Goal: Task Accomplishment & Management: Use online tool/utility

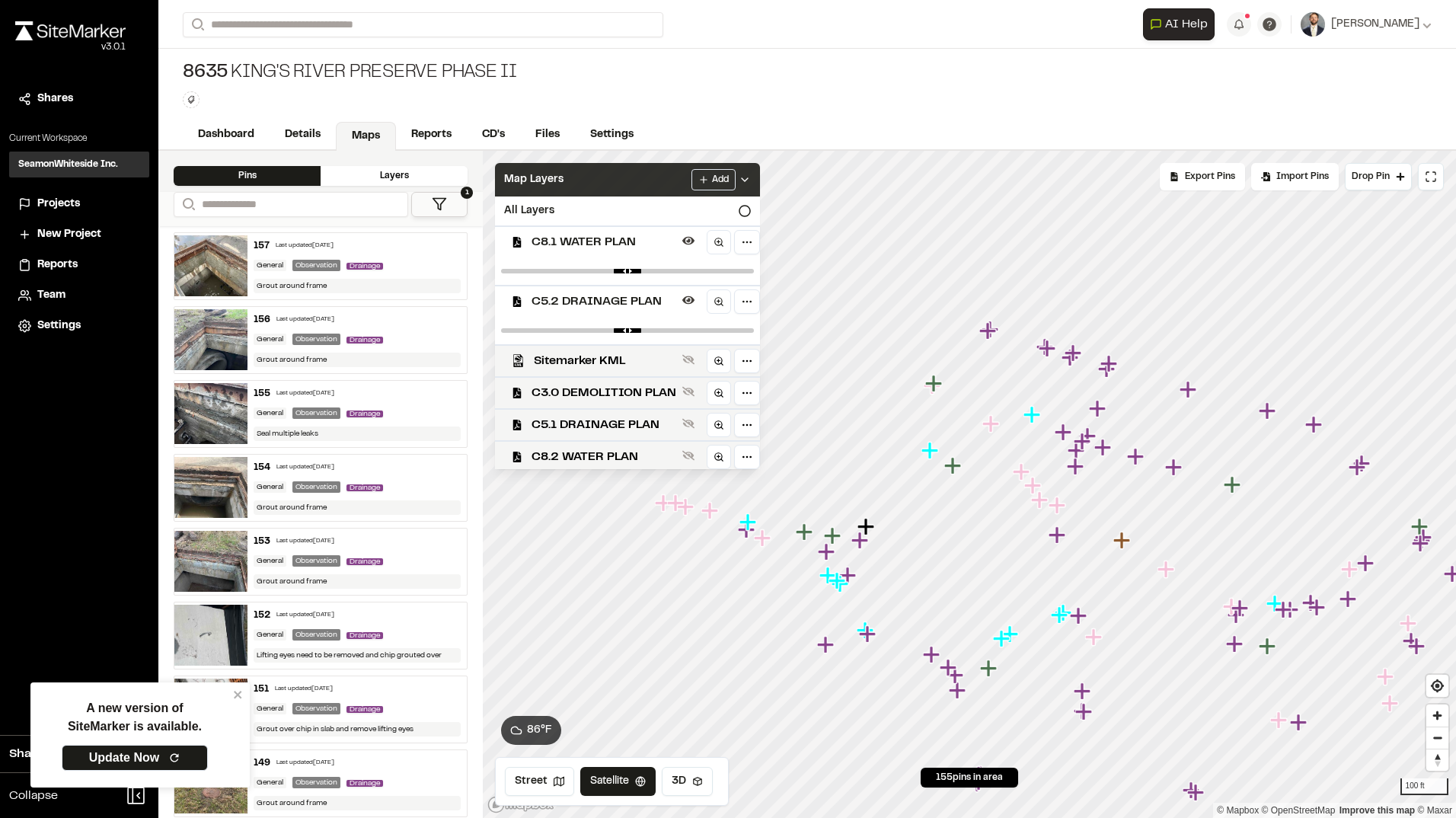
click at [751, 178] on icon at bounding box center [745, 180] width 12 height 12
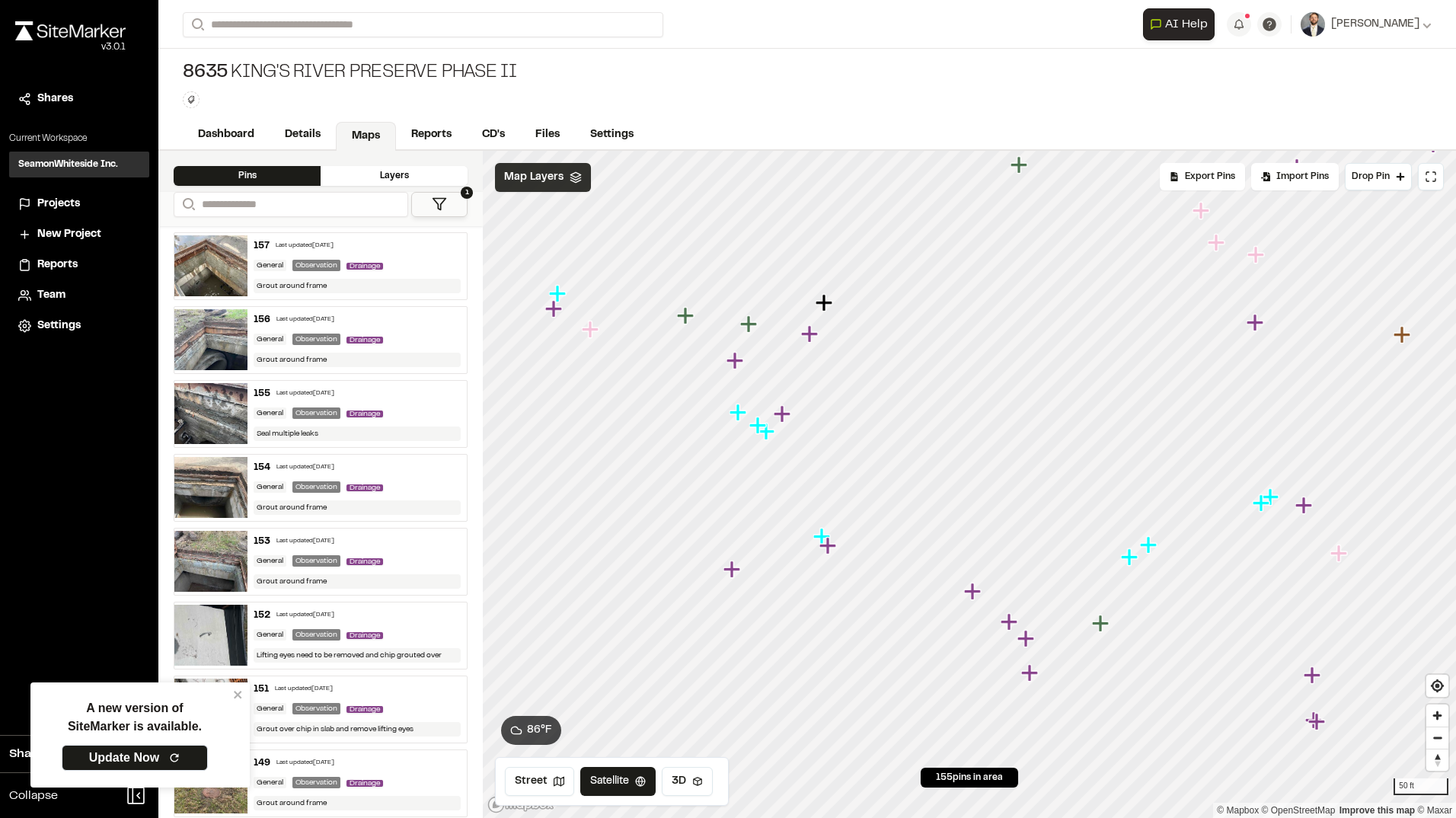
click at [451, 628] on div "**********" at bounding box center [807, 484] width 1298 height 667
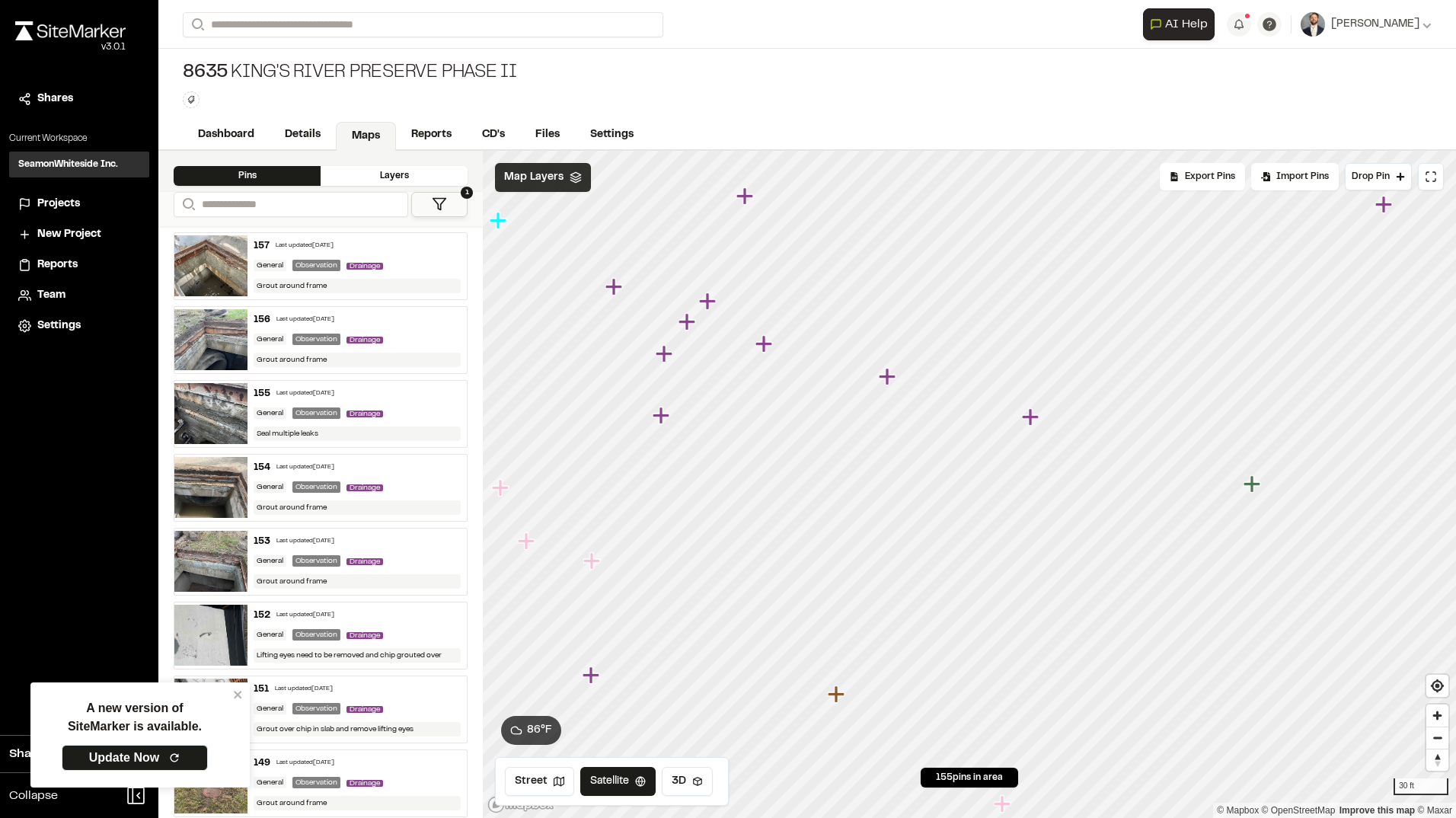
click at [1031, 419] on icon "Map marker" at bounding box center [1030, 416] width 17 height 17
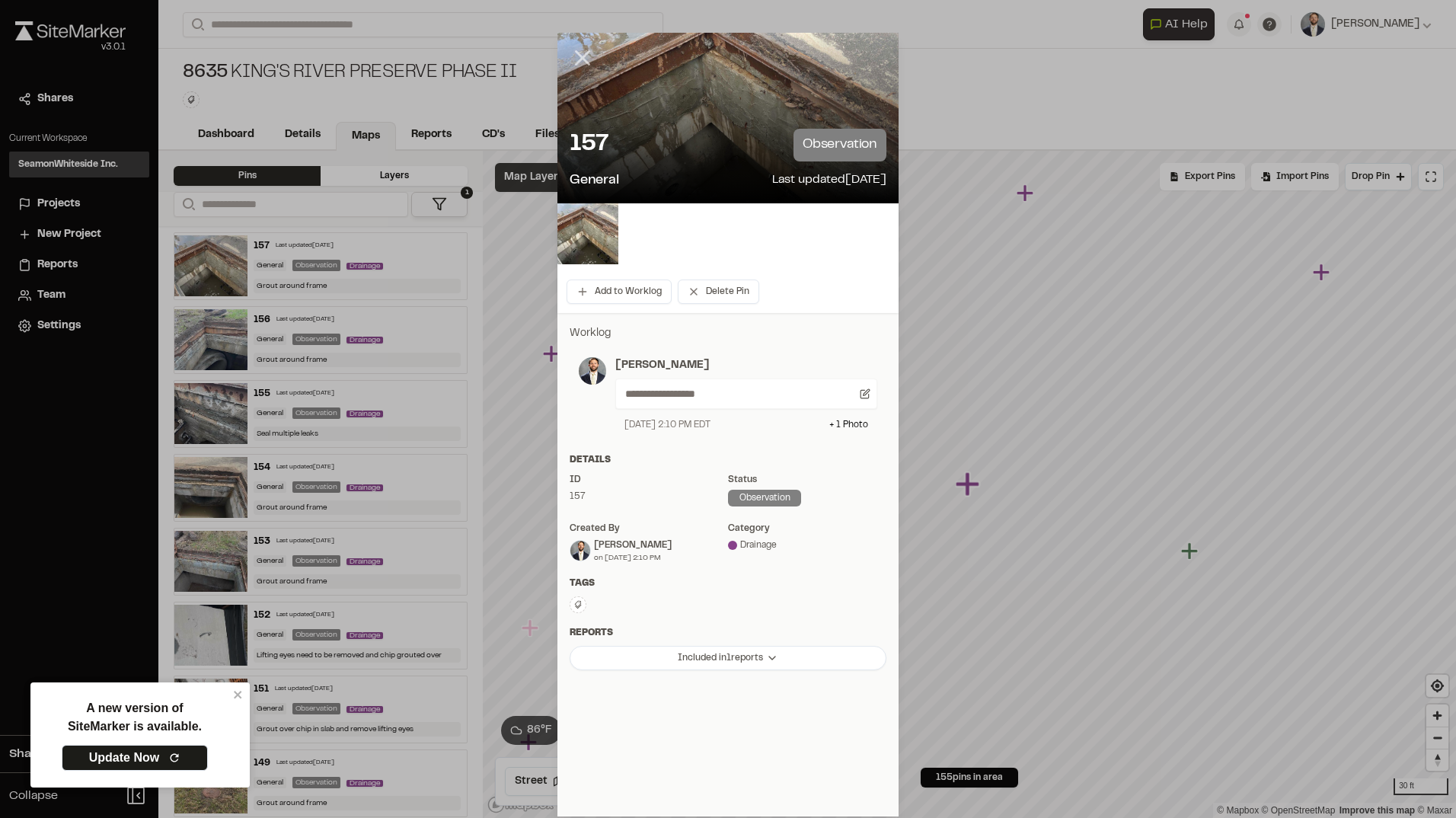
click at [588, 52] on line at bounding box center [583, 58] width 13 height 13
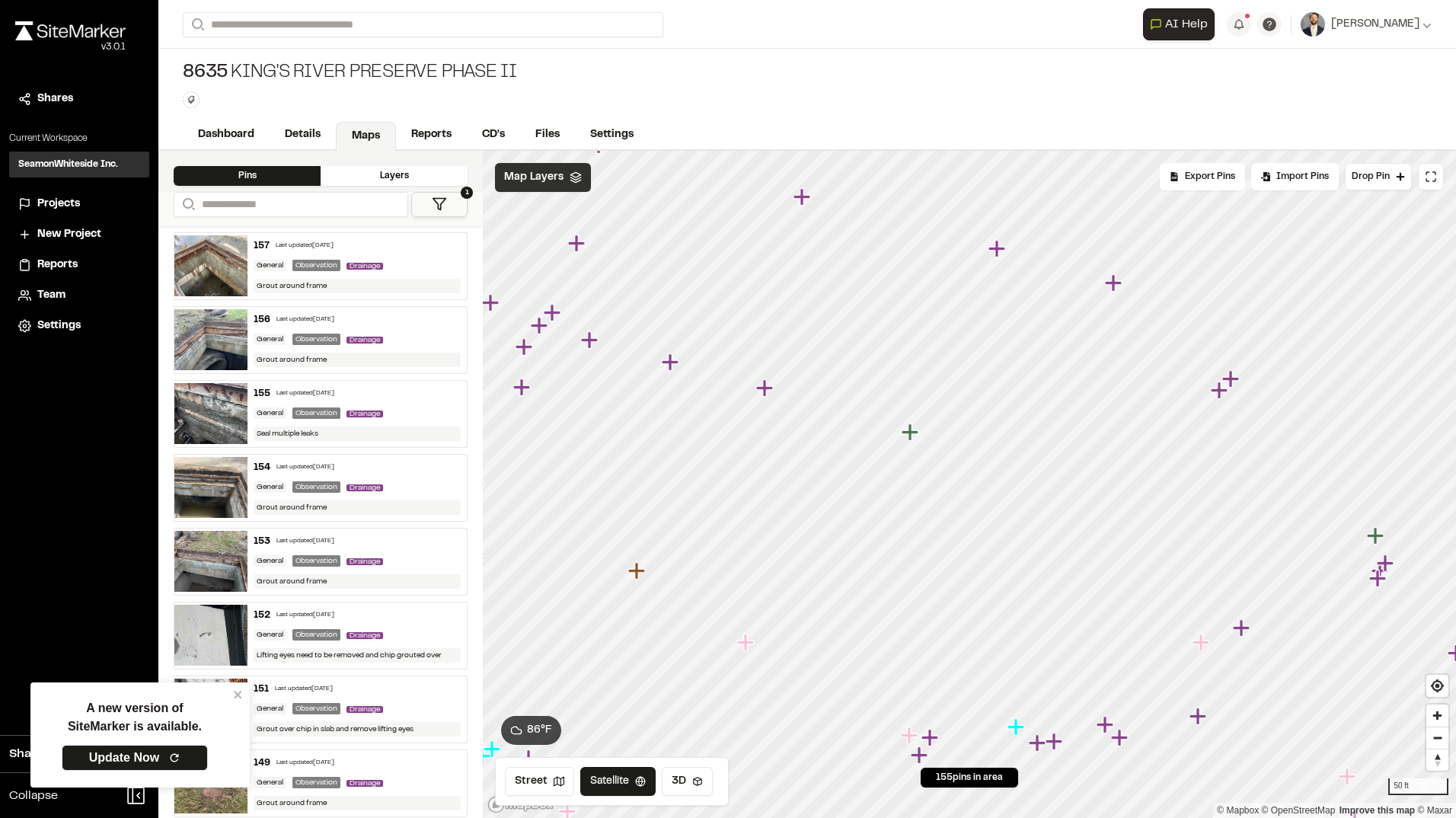
click at [634, 573] on icon "Map marker" at bounding box center [637, 571] width 17 height 17
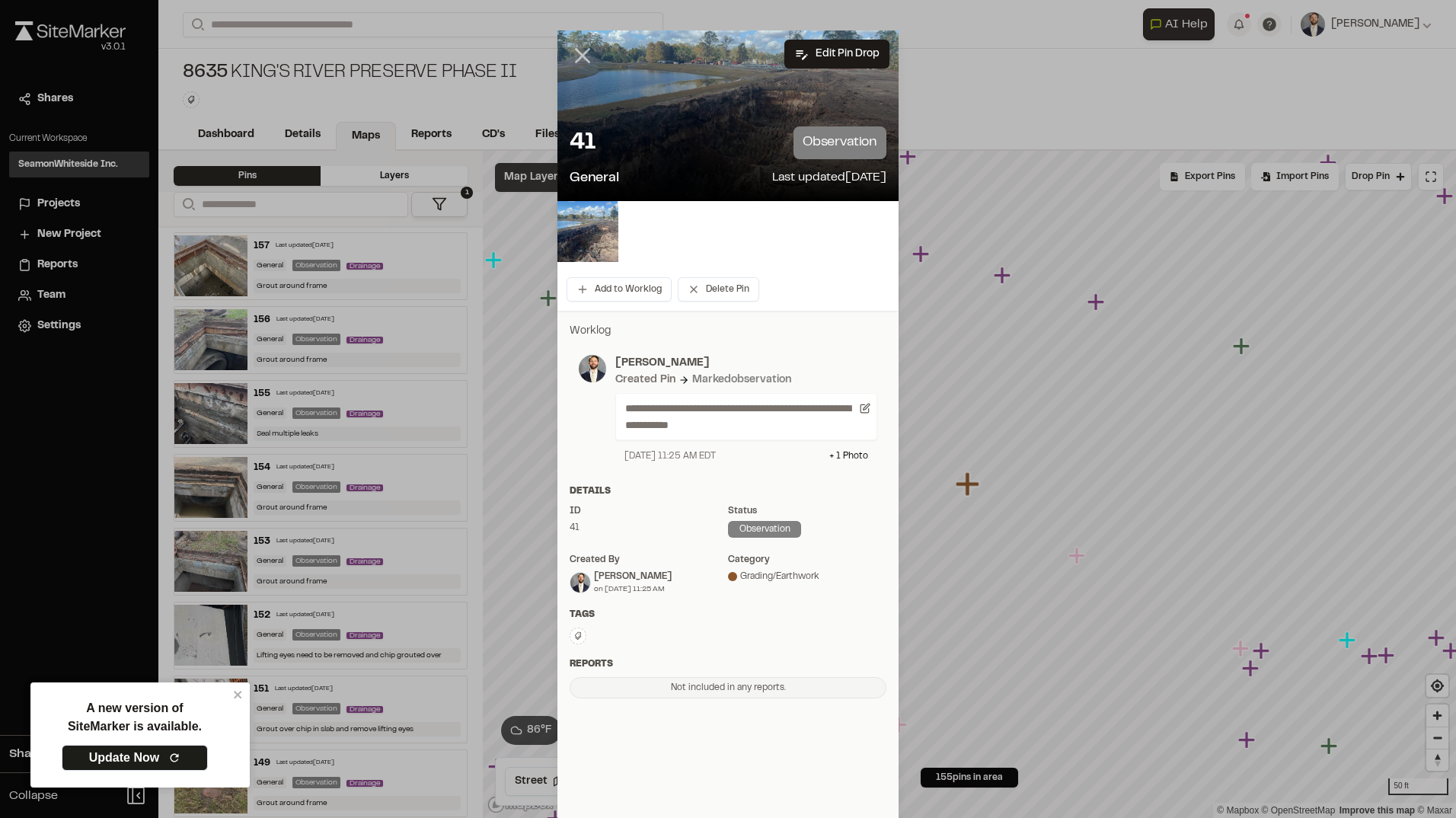
click at [587, 52] on icon at bounding box center [583, 56] width 26 height 26
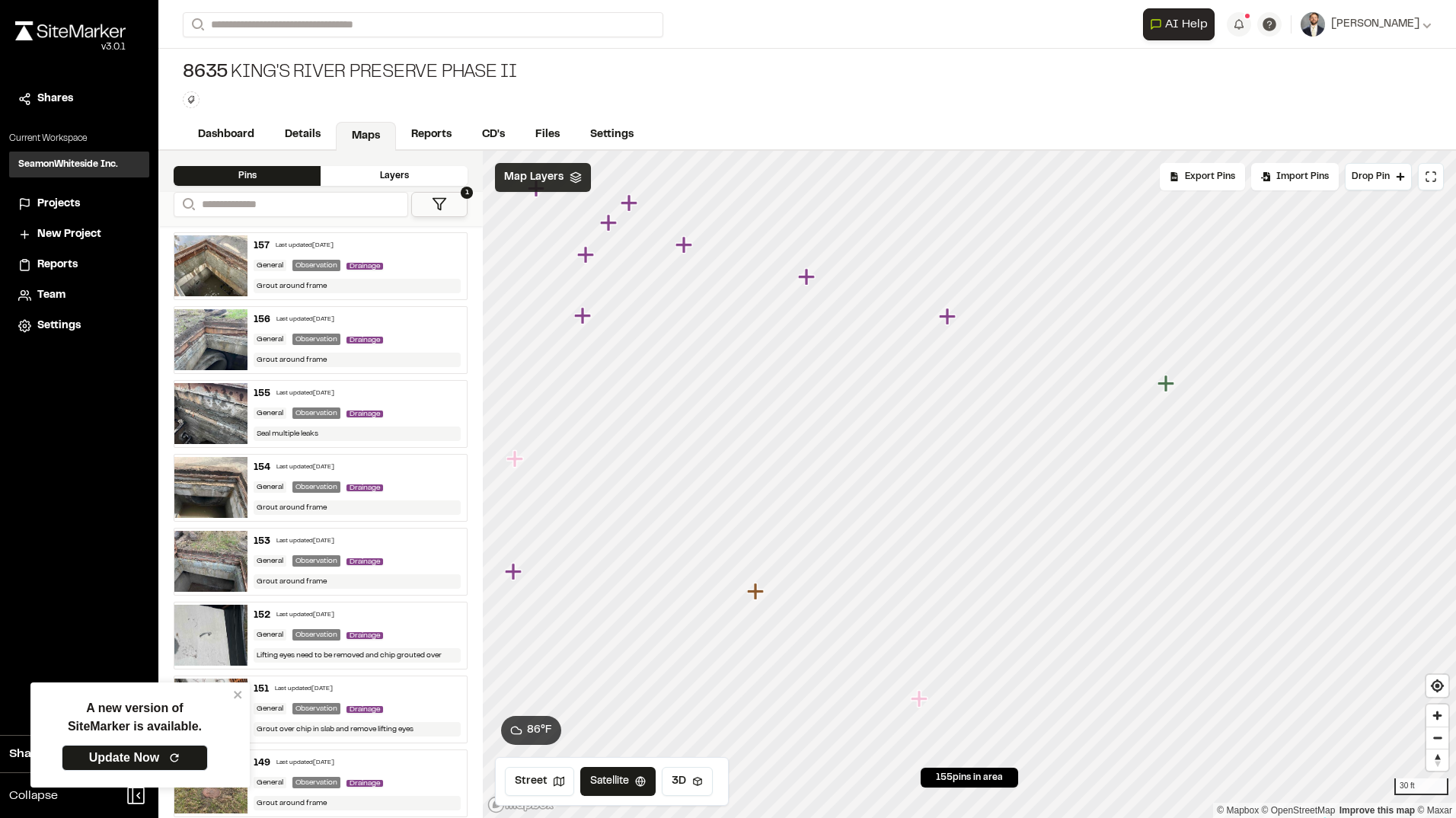
click at [947, 317] on icon "Map marker" at bounding box center [948, 316] width 17 height 17
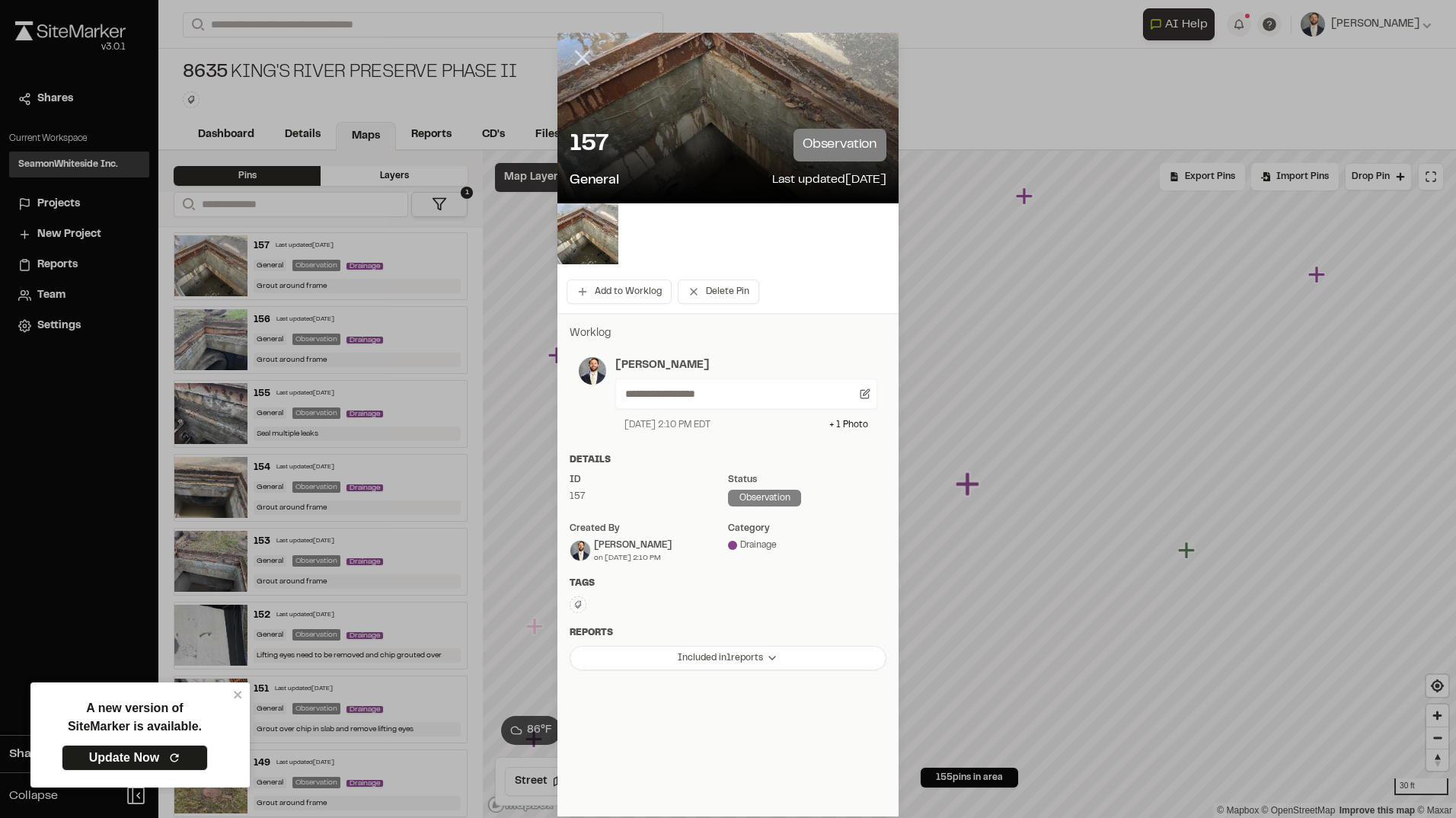
click at [584, 61] on icon at bounding box center [583, 58] width 26 height 26
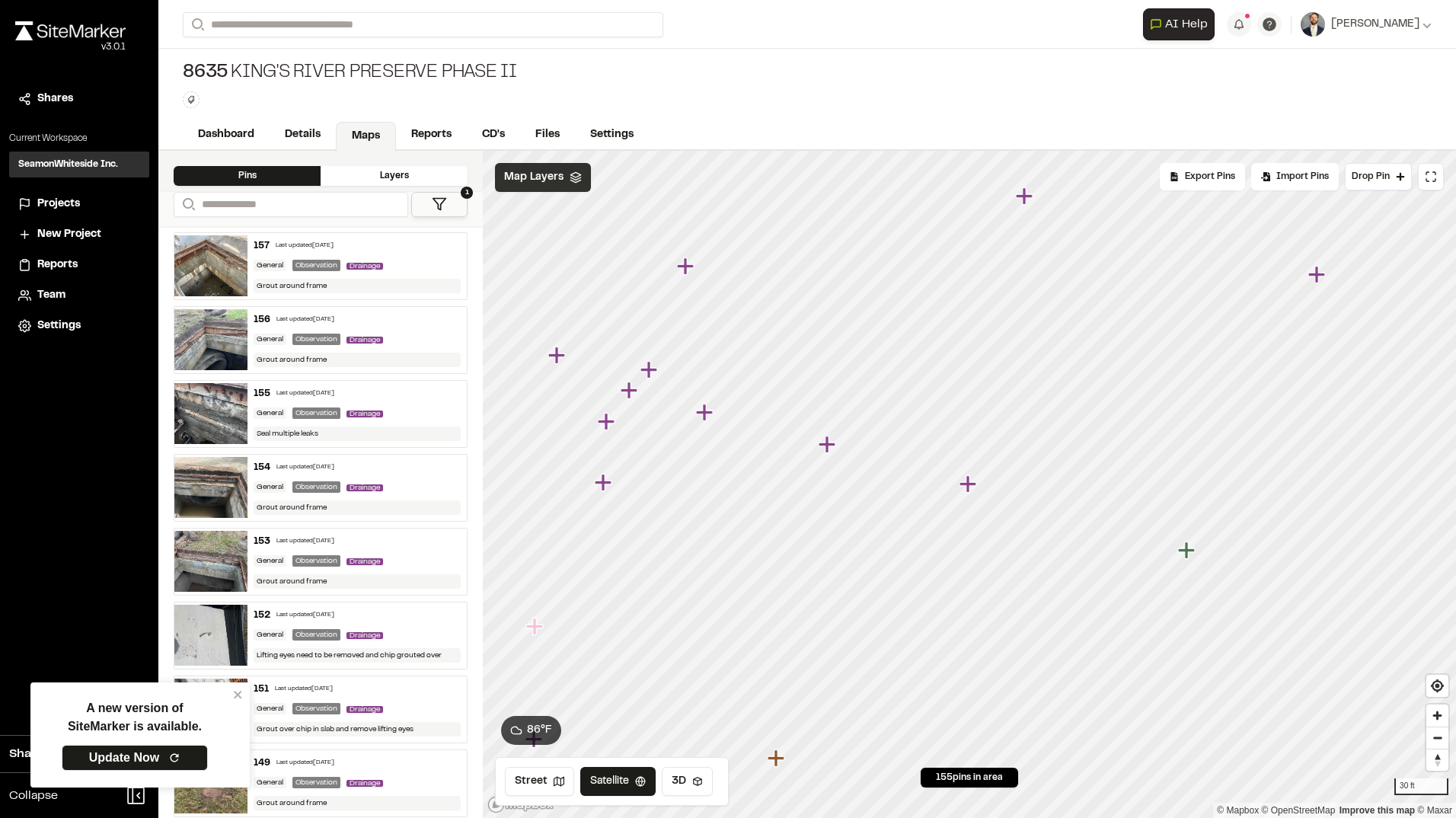
click at [1185, 548] on icon "Map marker" at bounding box center [1187, 550] width 17 height 17
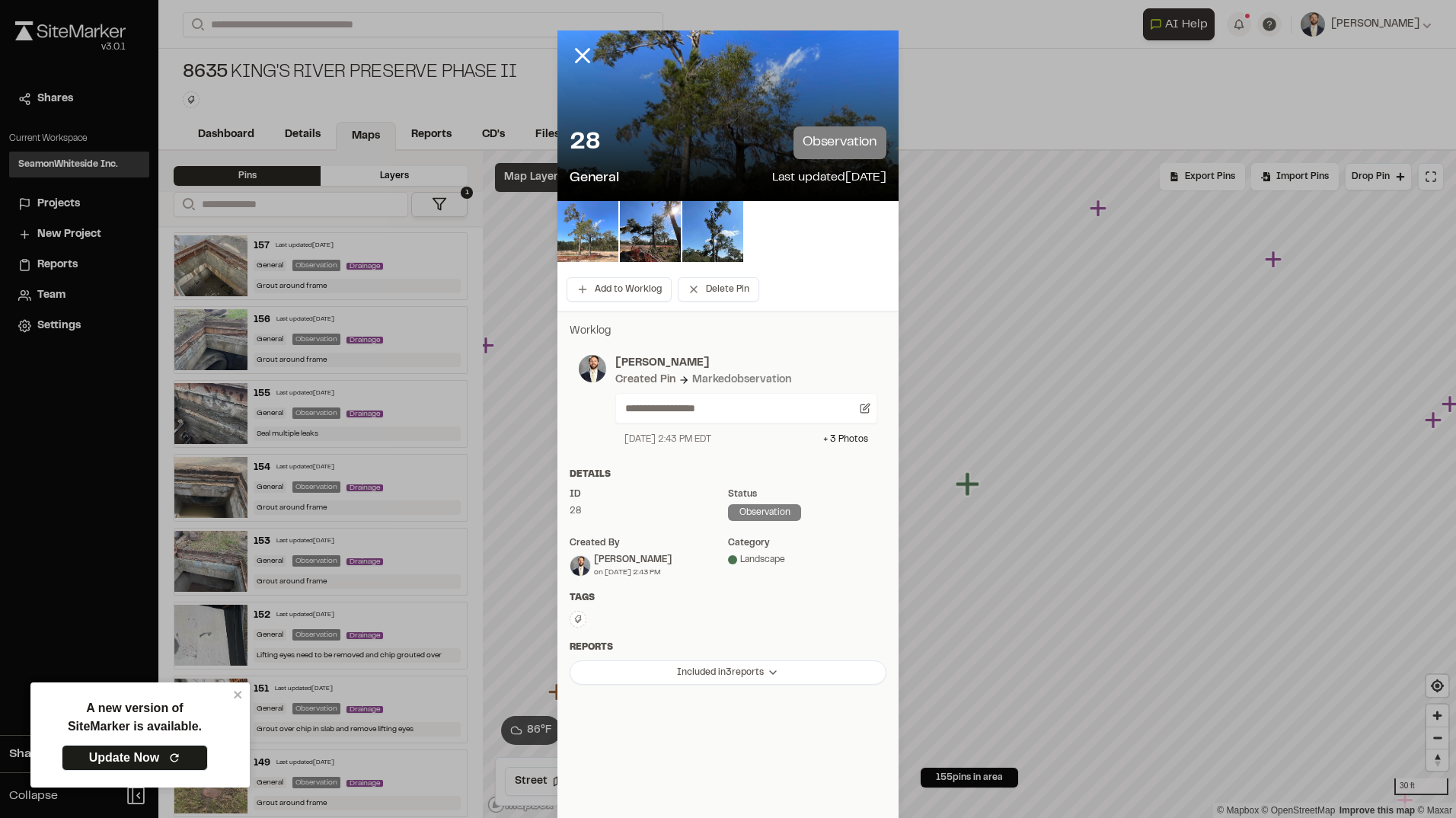
click at [600, 240] on img at bounding box center [588, 231] width 61 height 61
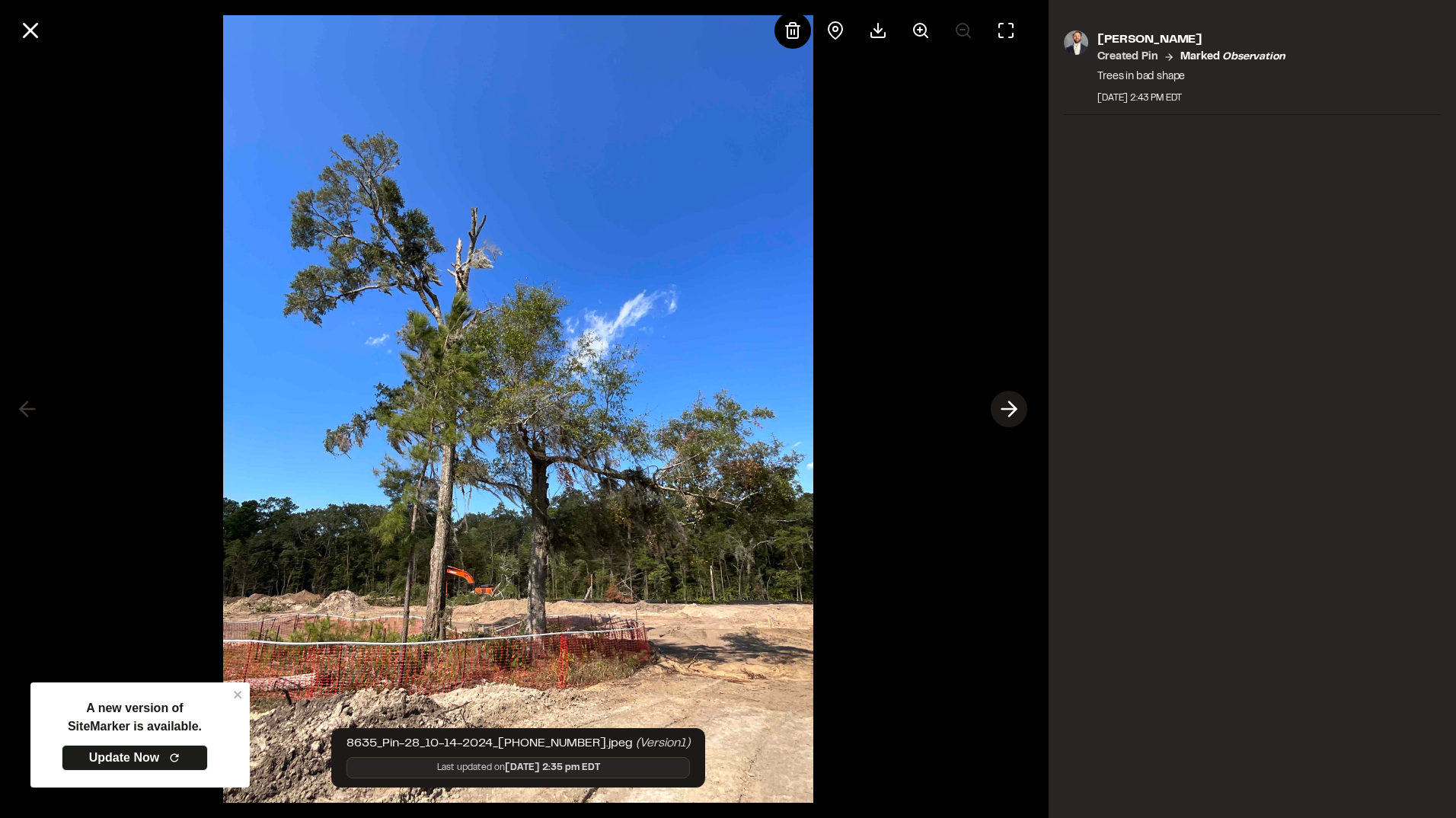
click at [1010, 420] on icon at bounding box center [1010, 409] width 24 height 26
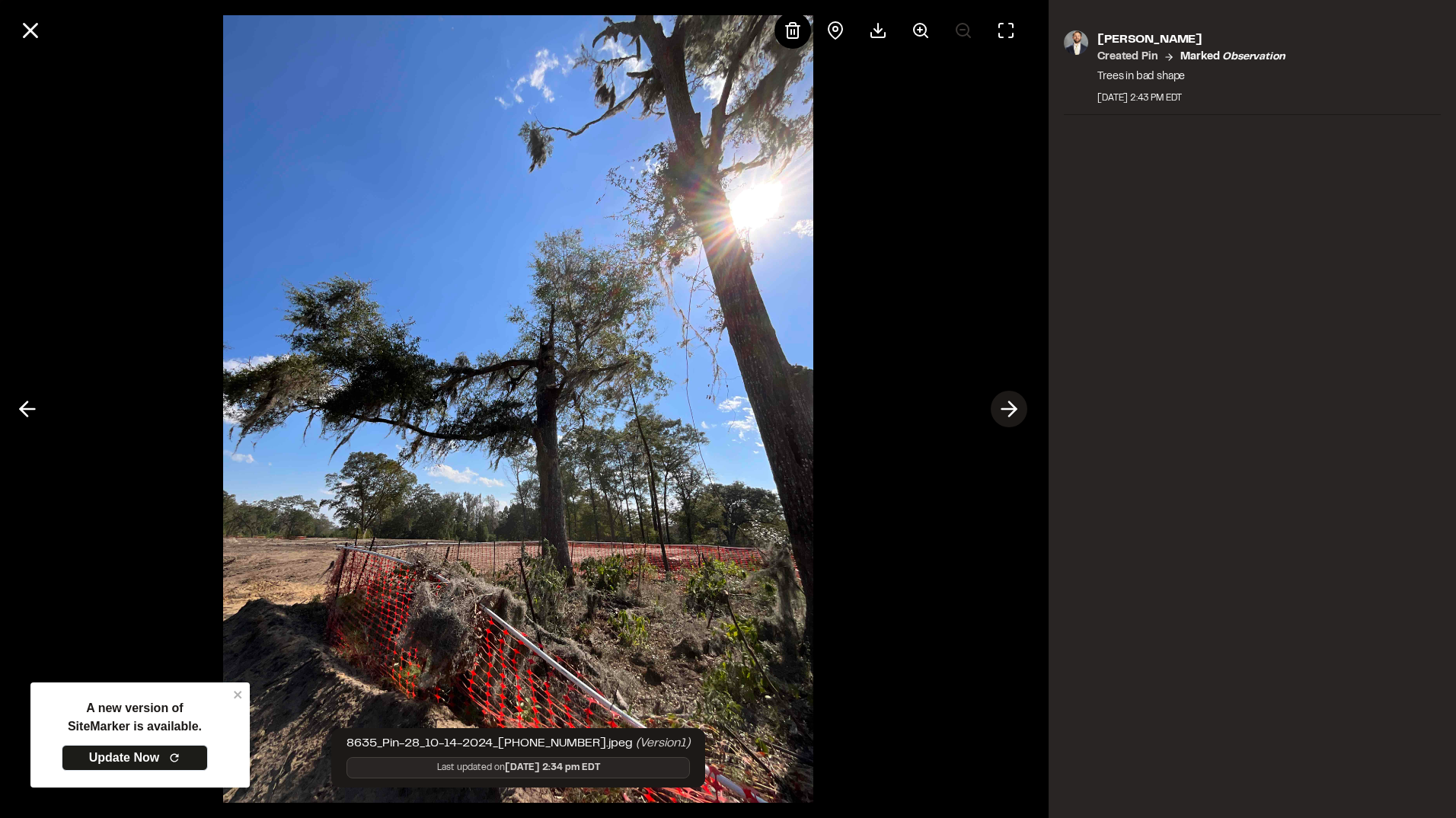
click at [1010, 420] on icon at bounding box center [1010, 409] width 24 height 26
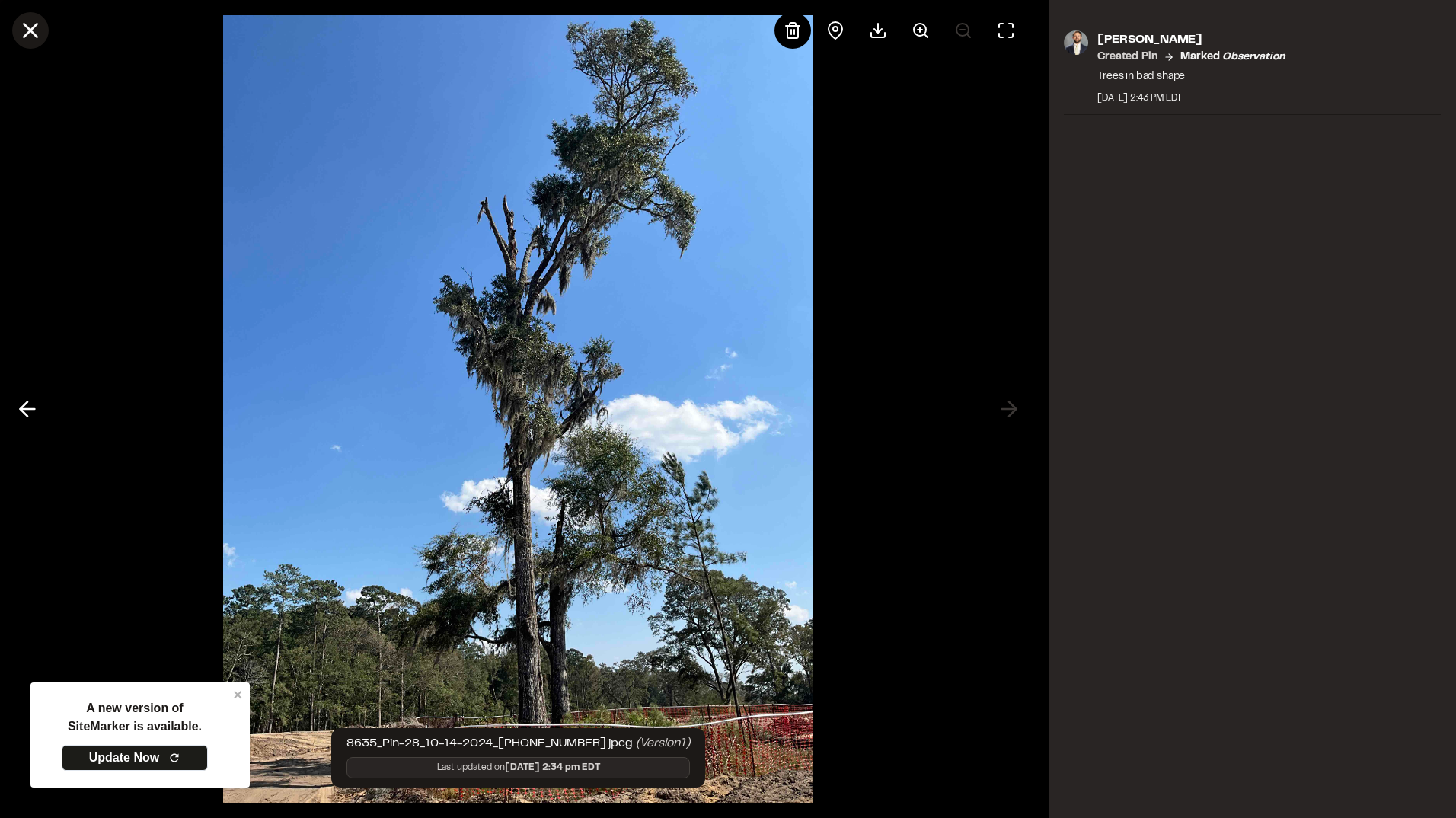
click at [25, 24] on line at bounding box center [31, 31] width 13 height 13
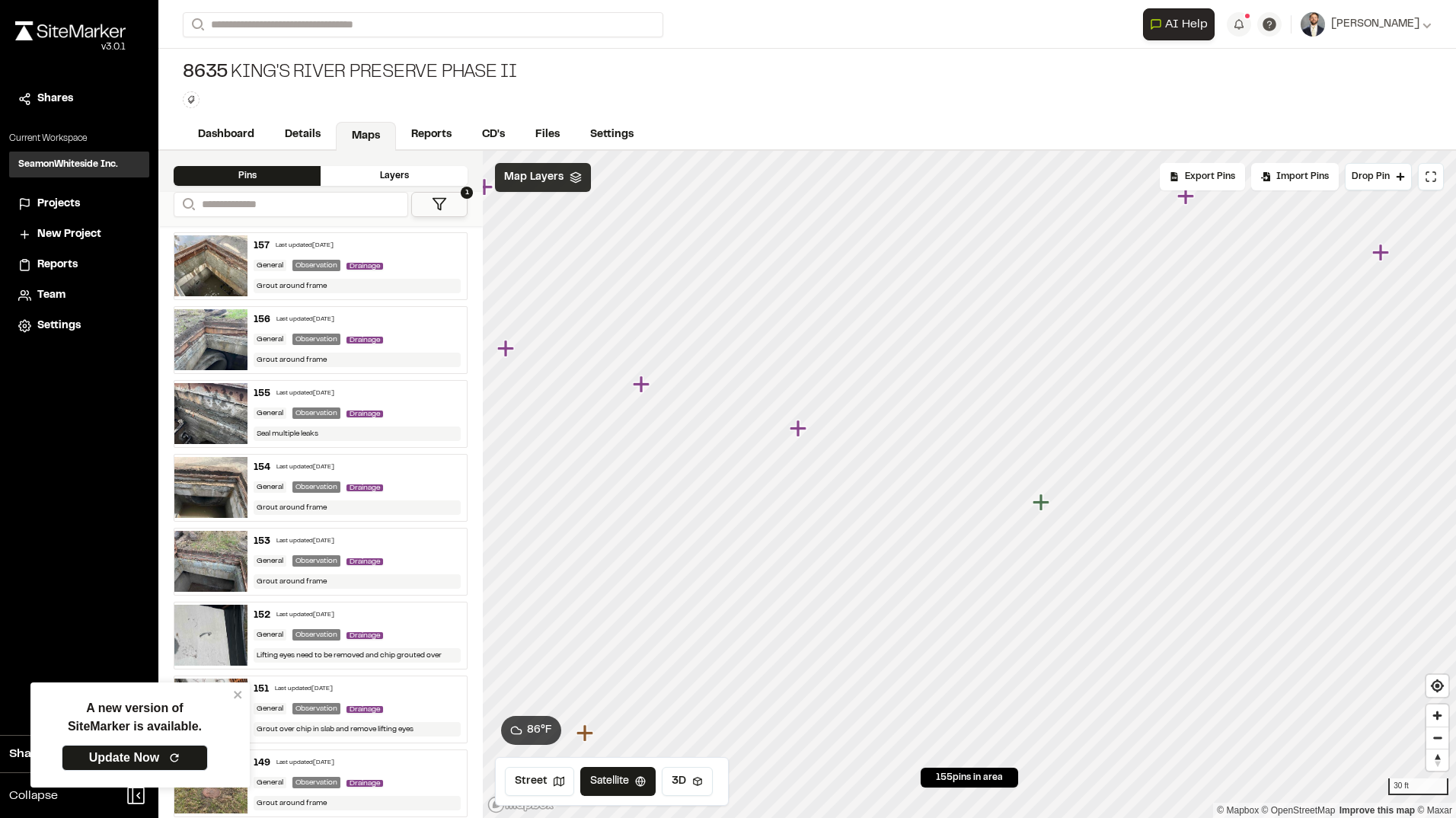
click at [526, 172] on span "Map Layers" at bounding box center [533, 178] width 59 height 17
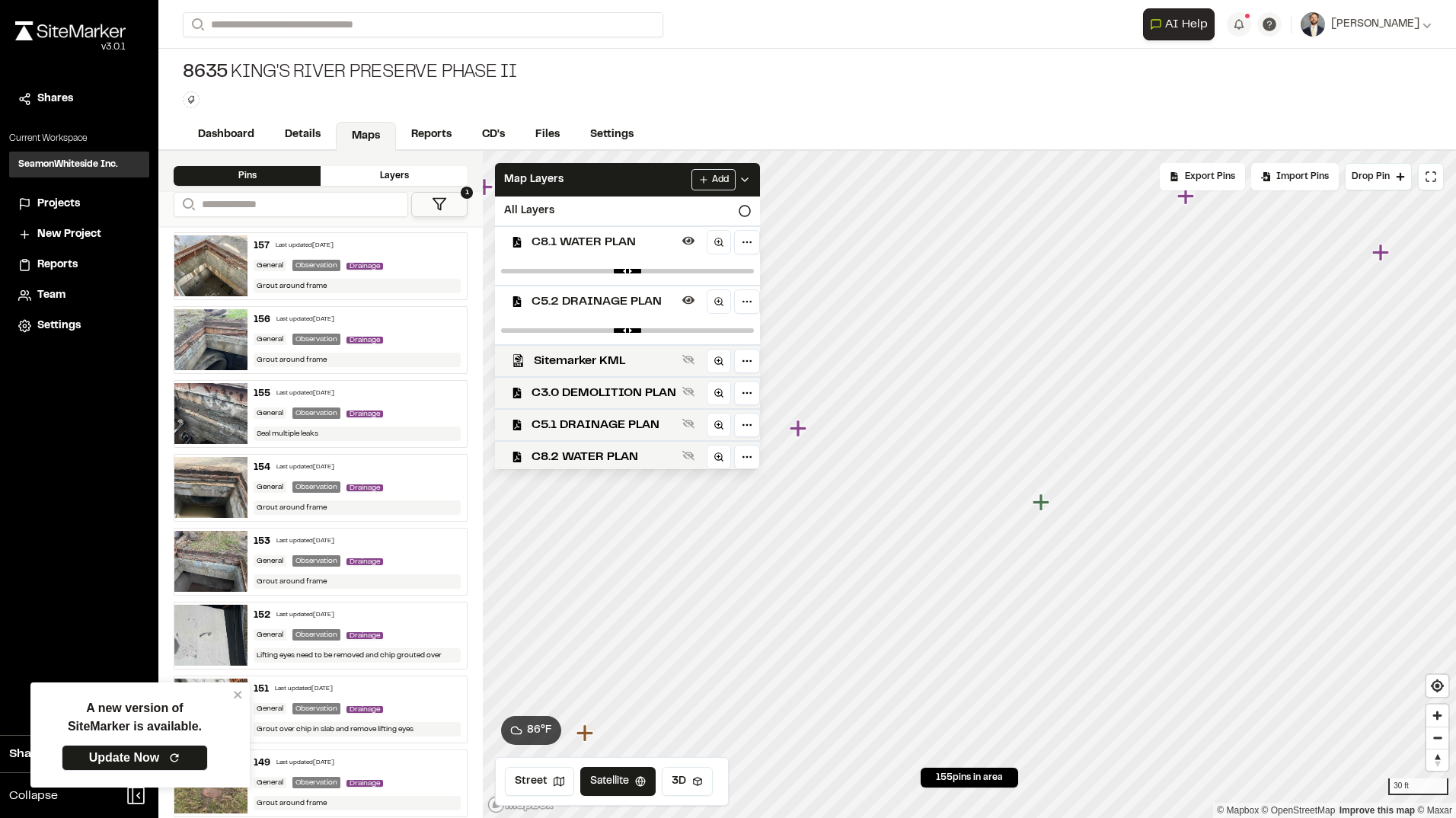
click at [751, 170] on div "Add" at bounding box center [721, 180] width 59 height 22
